Goal: Navigation & Orientation: Find specific page/section

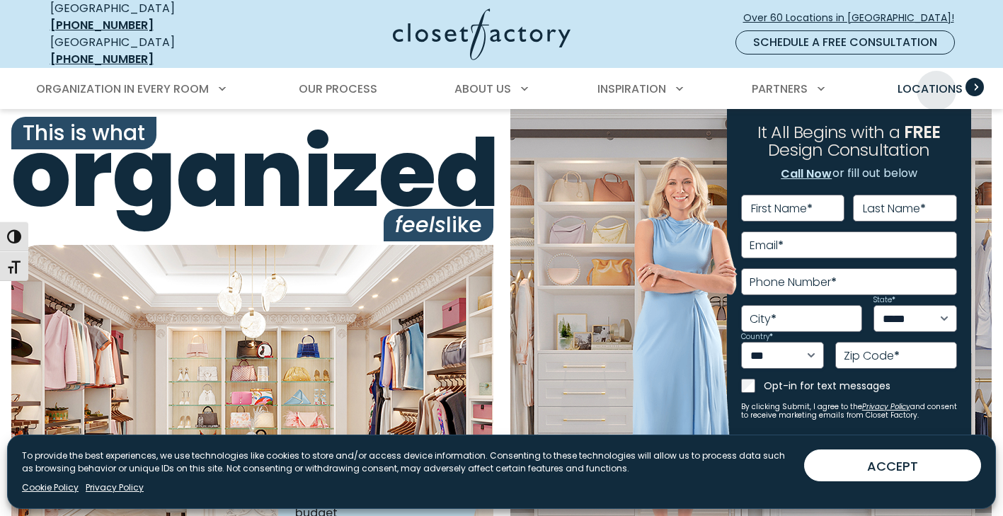
click at [937, 81] on span "Locations" at bounding box center [930, 89] width 65 height 16
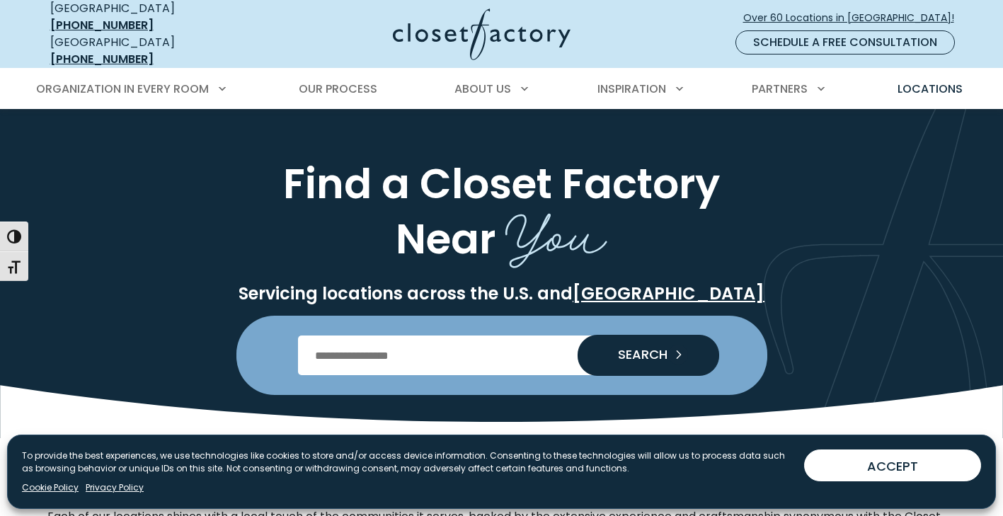
click at [337, 346] on input "Enter Postal Code" at bounding box center [501, 356] width 407 height 40
type input "*****"
click at [635, 348] on span "SEARCH" at bounding box center [637, 354] width 61 height 13
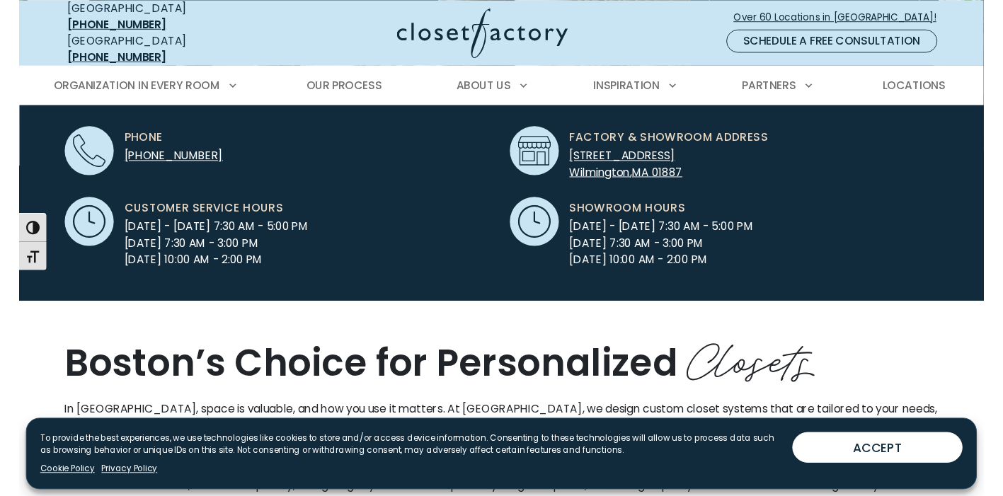
scroll to position [477, 0]
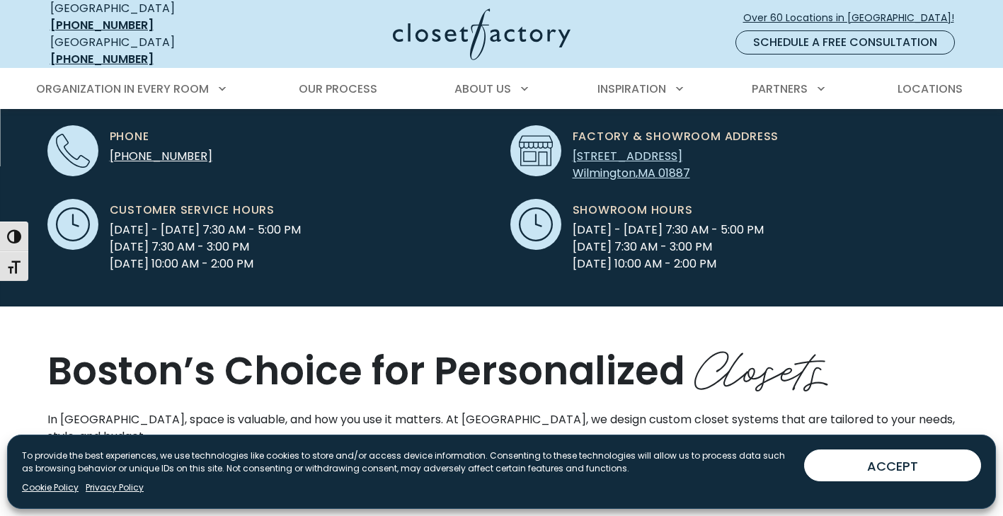
click at [618, 149] on span "355 Middlesex Avenue Suite 13" at bounding box center [628, 156] width 110 height 16
